Goal: Task Accomplishment & Management: Manage account settings

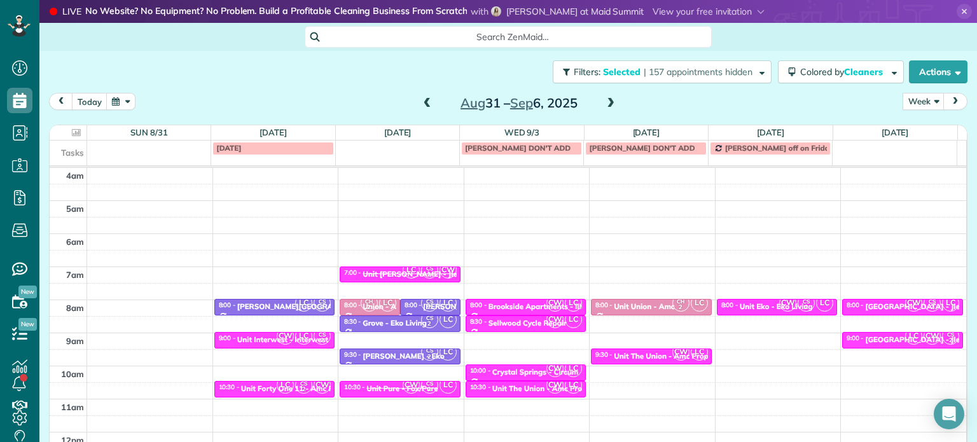
scroll to position [36, 0]
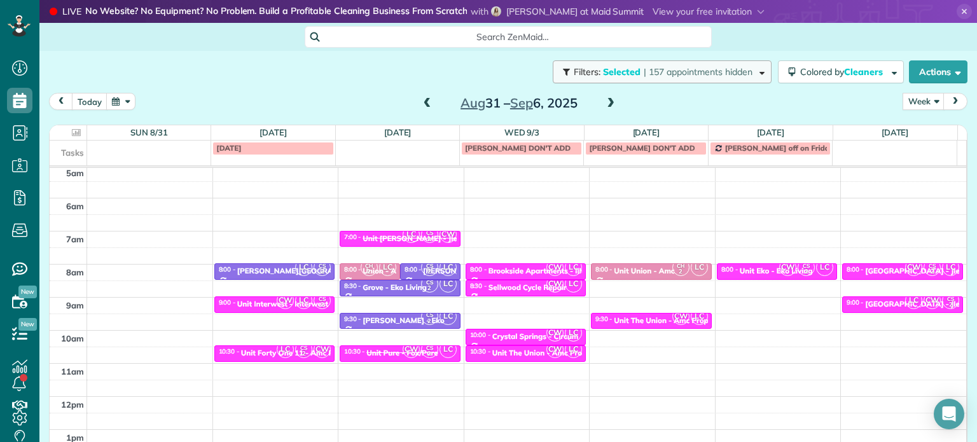
click at [644, 76] on span "| 157 appointments hidden" at bounding box center [698, 71] width 109 height 11
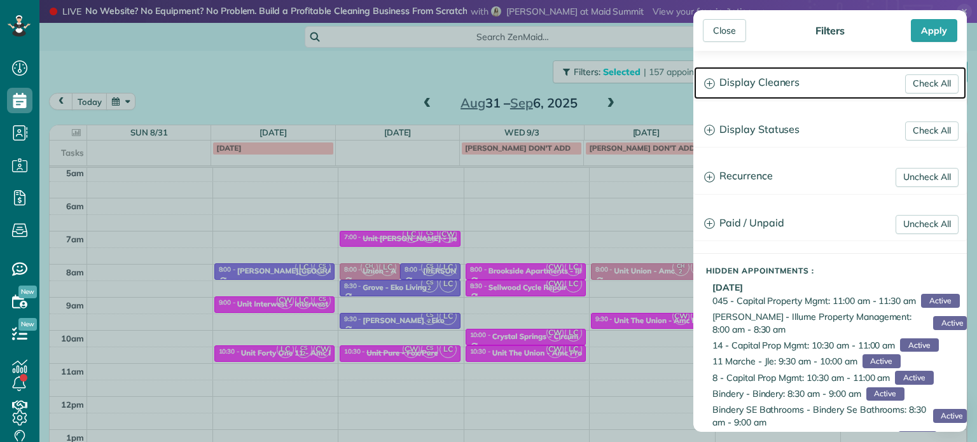
click at [746, 87] on h3 "Display Cleaners" at bounding box center [830, 83] width 272 height 32
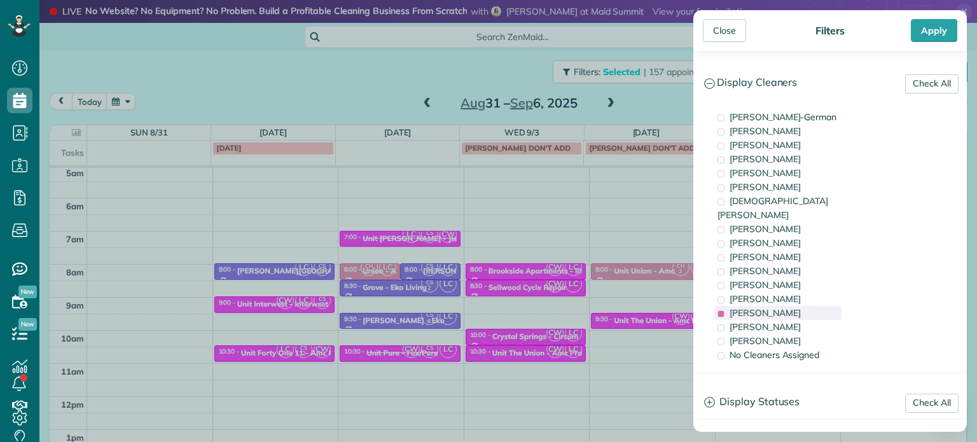
click at [776, 307] on span "[PERSON_NAME]" at bounding box center [765, 312] width 71 height 11
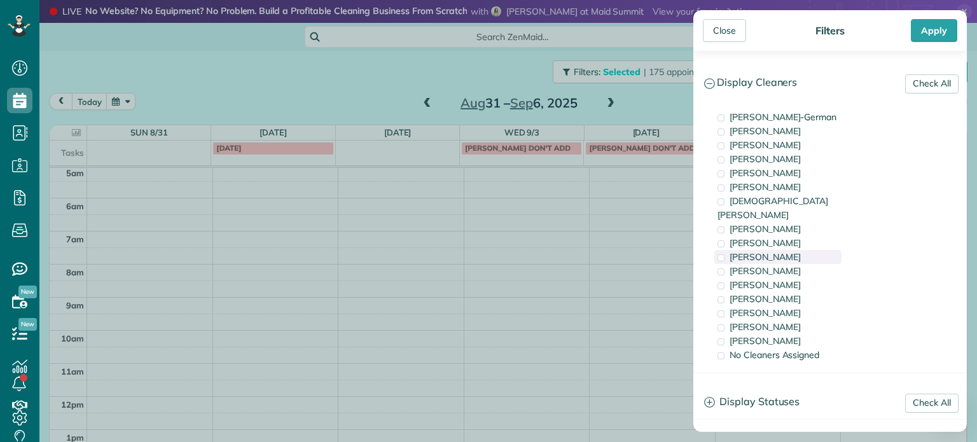
click at [767, 251] on span "[PERSON_NAME]" at bounding box center [765, 256] width 71 height 11
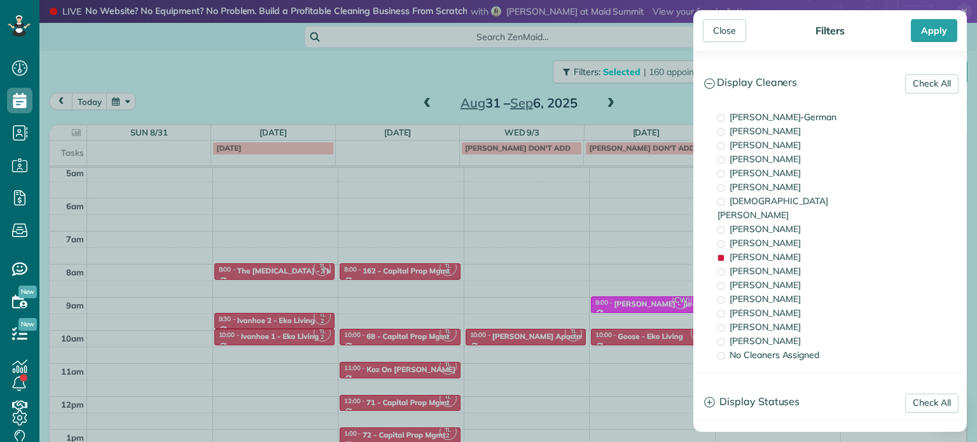
click at [565, 211] on div "Close Filters Apply Check All Display Cleaners [PERSON_NAME]-German [PERSON_NAM…" at bounding box center [488, 221] width 977 height 442
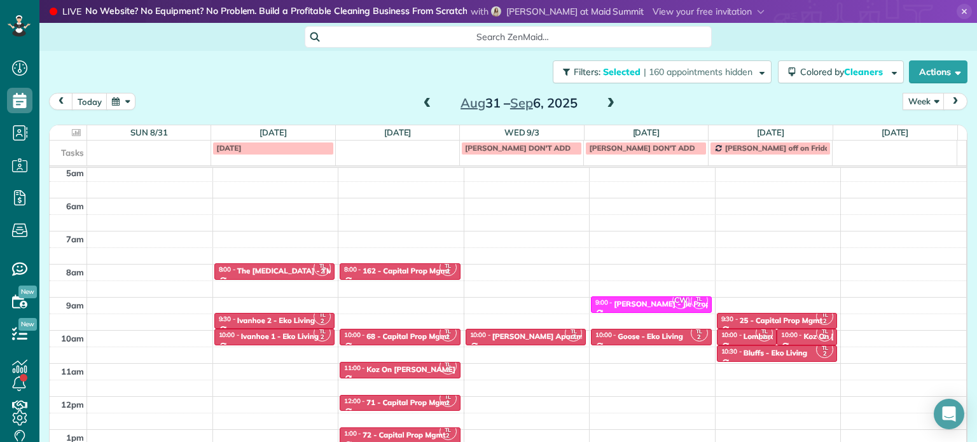
click at [604, 106] on span at bounding box center [611, 103] width 14 height 11
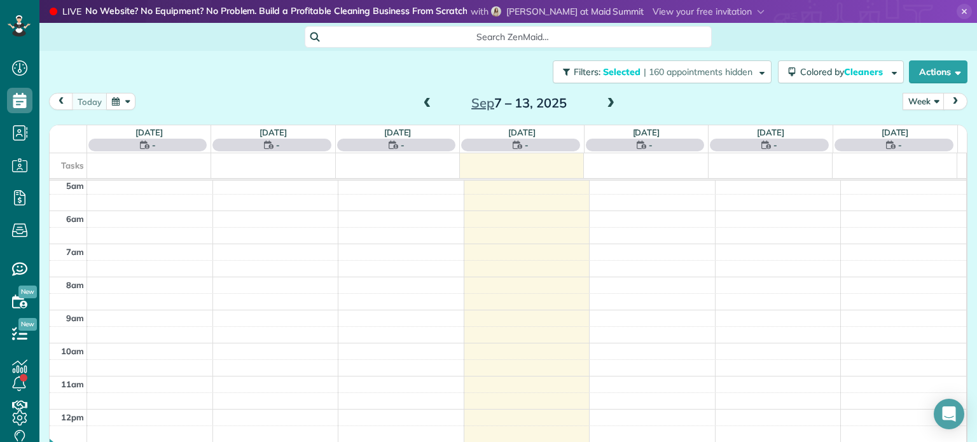
scroll to position [99, 0]
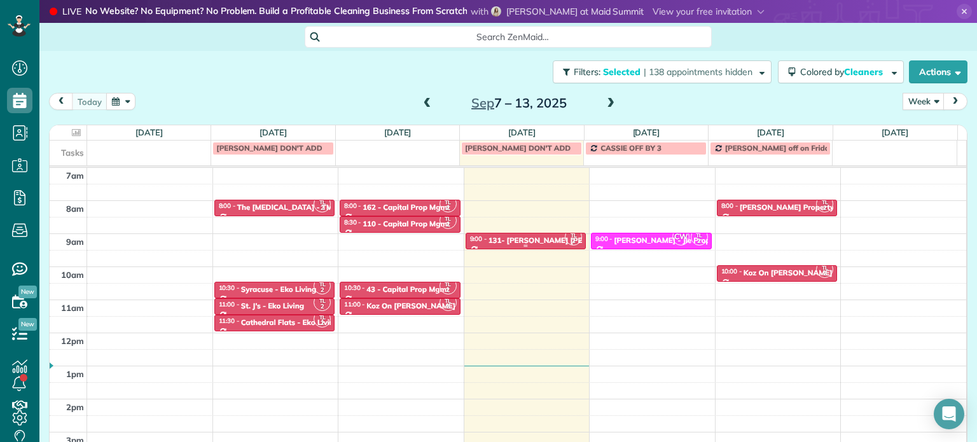
click at [532, 239] on div "131- [PERSON_NAME] [PERSON_NAME] Apartments - Capital" at bounding box center [599, 240] width 221 height 9
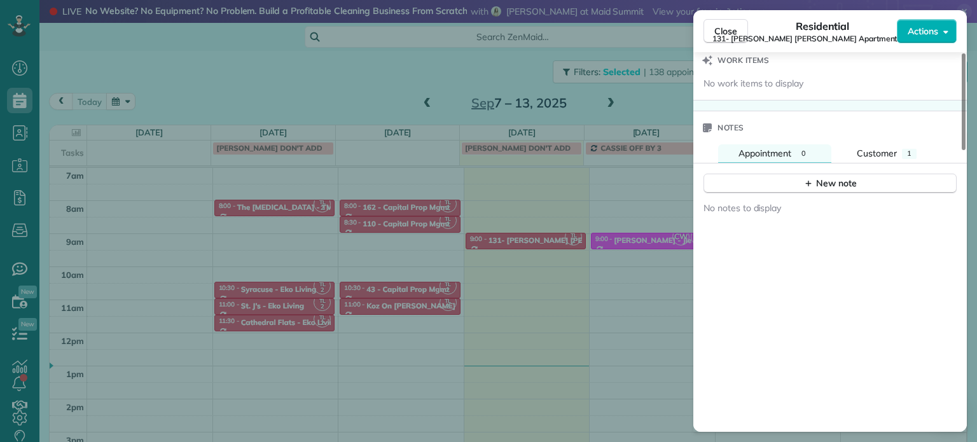
scroll to position [1021, 0]
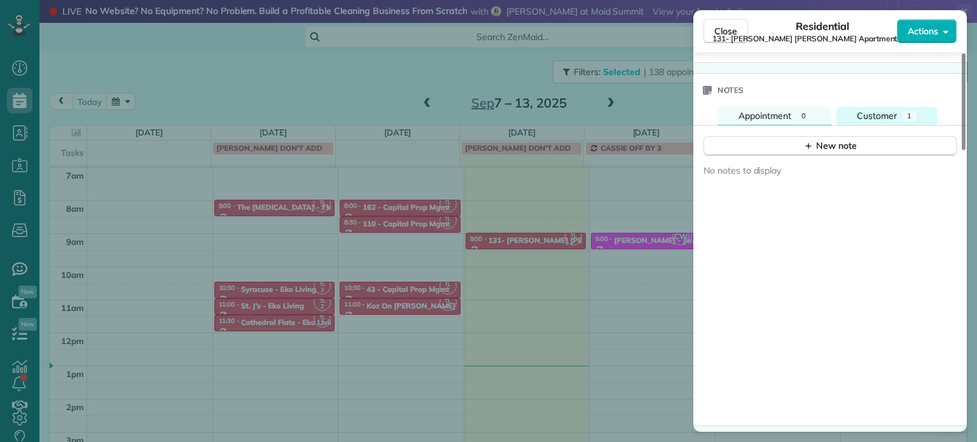
click at [894, 123] on div "Customer" at bounding box center [877, 115] width 40 height 13
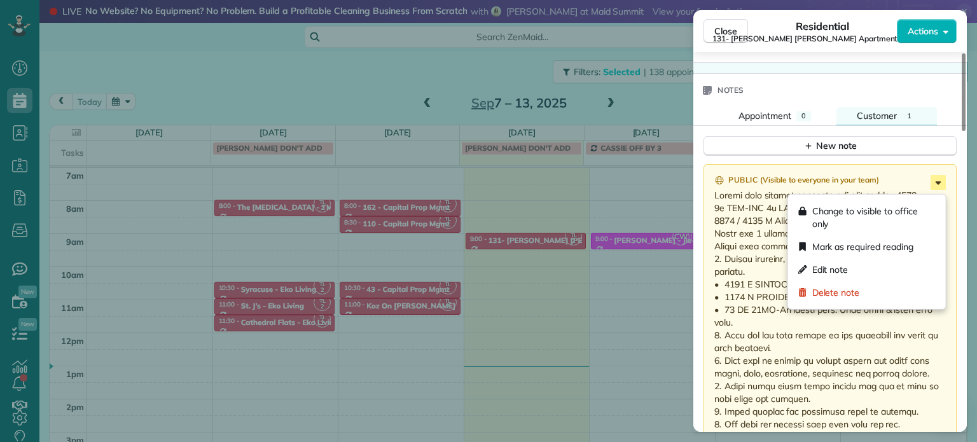
click at [933, 190] on icon at bounding box center [938, 182] width 15 height 15
click at [877, 264] on div "Edit note" at bounding box center [867, 269] width 148 height 23
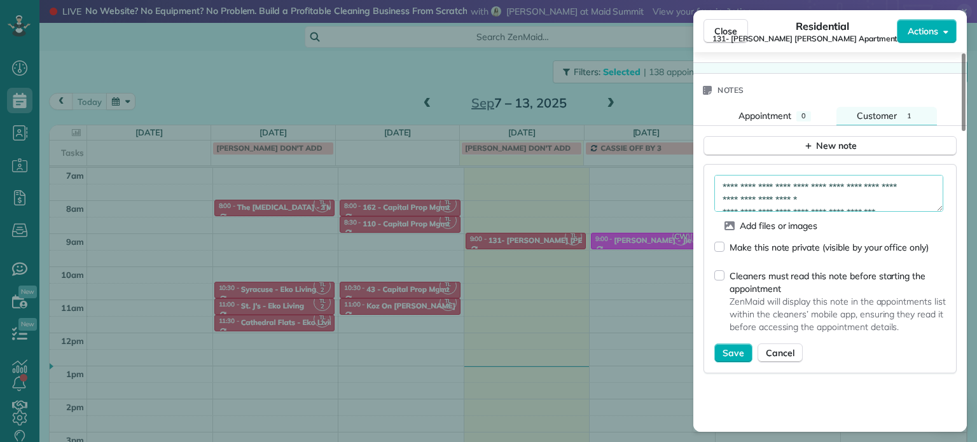
click at [812, 201] on textarea "**********" at bounding box center [828, 193] width 229 height 37
type textarea "**********"
click at [742, 358] on span "Save" at bounding box center [734, 353] width 22 height 13
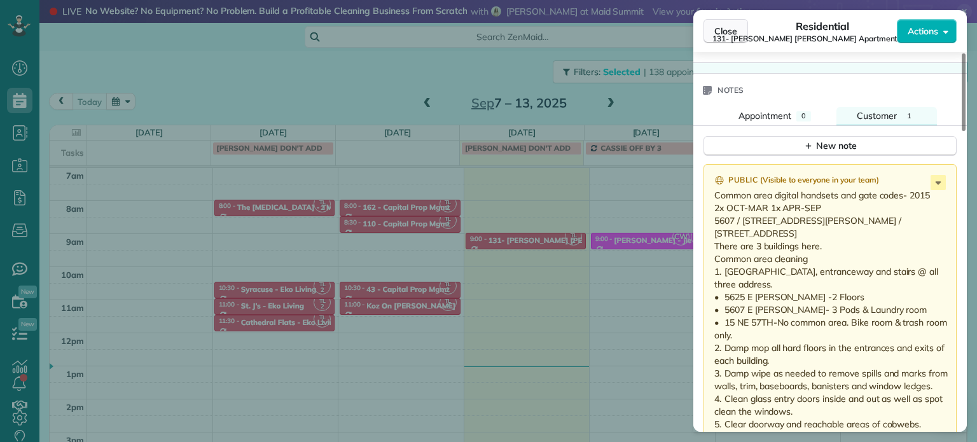
click at [724, 32] on span "Close" at bounding box center [725, 31] width 23 height 13
